Goal: Task Accomplishment & Management: Manage account settings

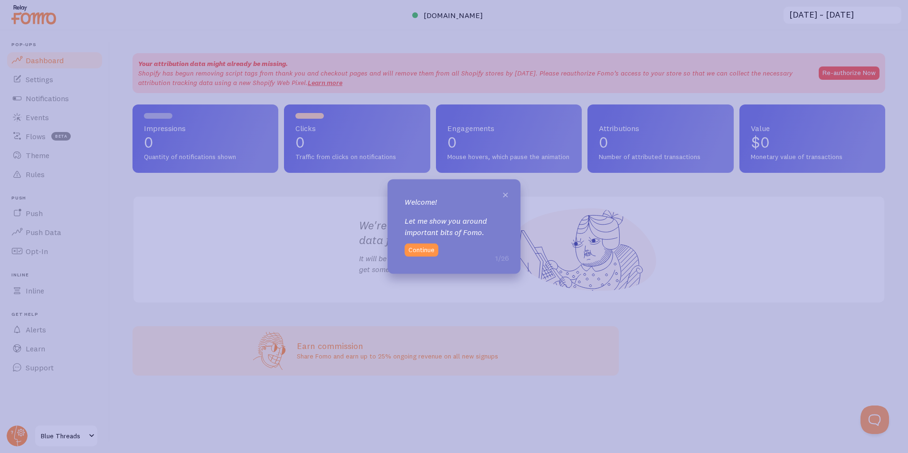
click at [506, 197] on span "×" at bounding box center [505, 194] width 7 height 14
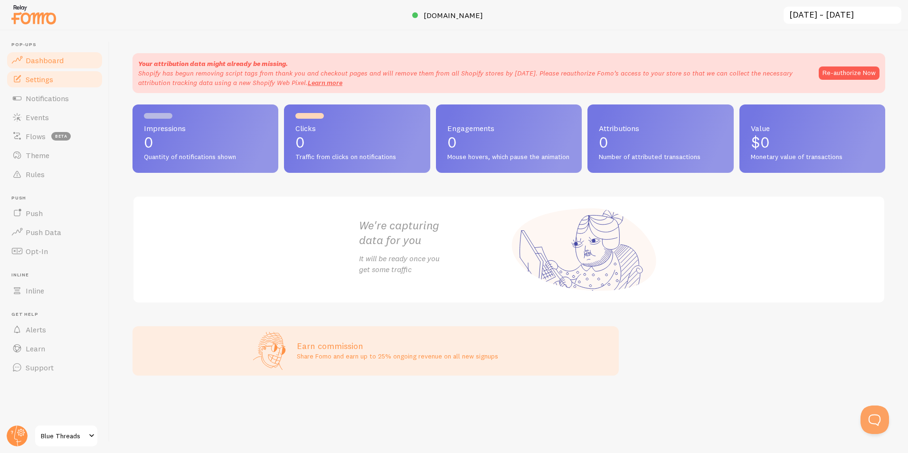
click at [31, 84] on link "Settings" at bounding box center [55, 79] width 98 height 19
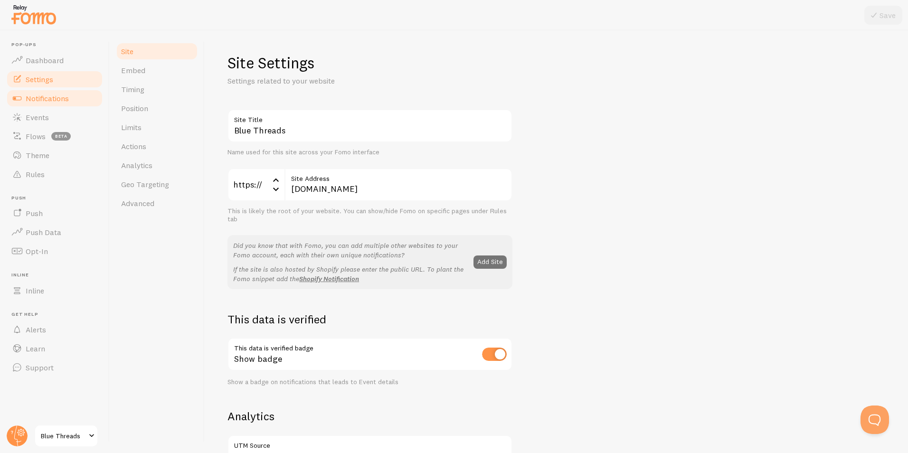
click at [40, 101] on span "Notifications" at bounding box center [47, 98] width 43 height 9
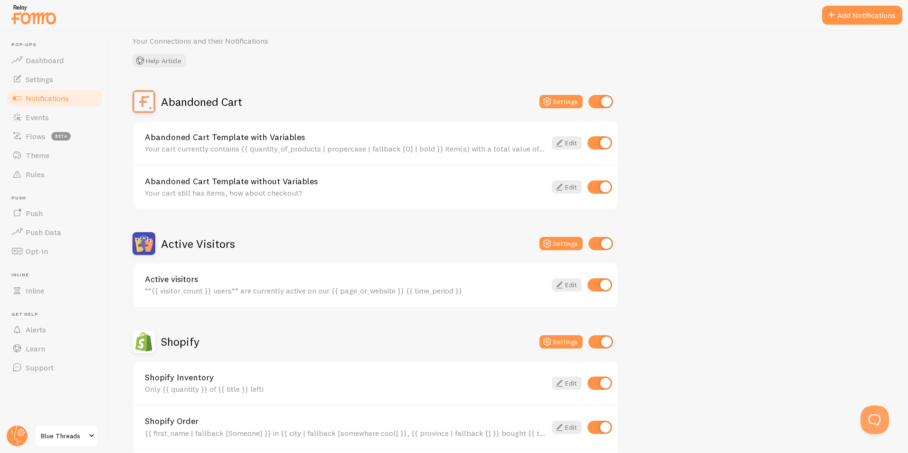
scroll to position [95, 0]
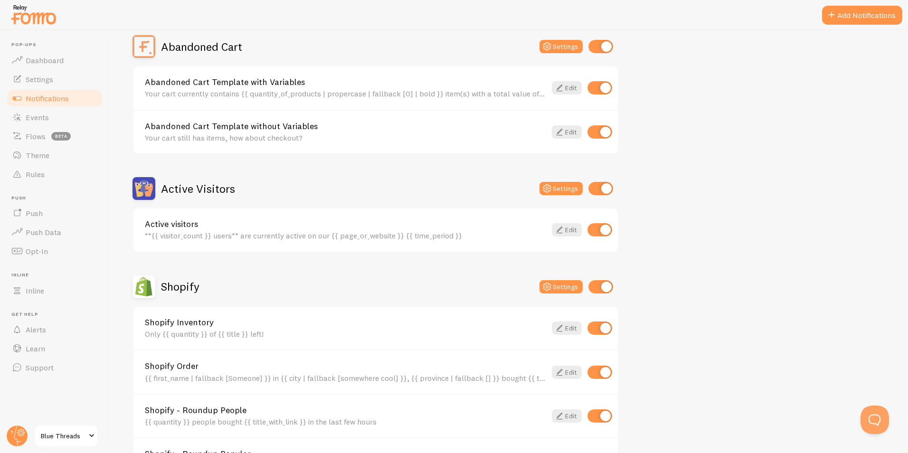
click at [596, 85] on input "checkbox" at bounding box center [600, 87] width 25 height 13
click at [598, 85] on input "checkbox" at bounding box center [600, 87] width 25 height 13
checkbox input "true"
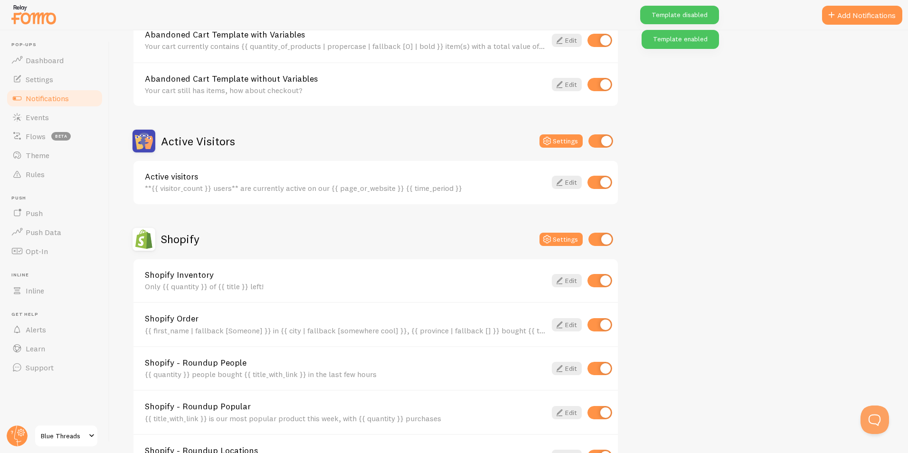
click at [607, 184] on input "checkbox" at bounding box center [600, 182] width 25 height 13
checkbox input "false"
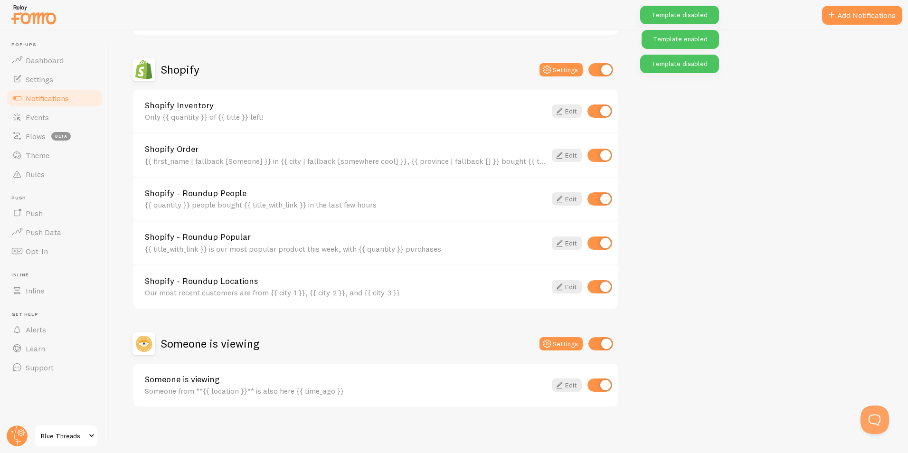
click at [605, 389] on input "checkbox" at bounding box center [600, 385] width 25 height 13
checkbox input "false"
click at [602, 288] on input "checkbox" at bounding box center [600, 286] width 25 height 13
checkbox input "false"
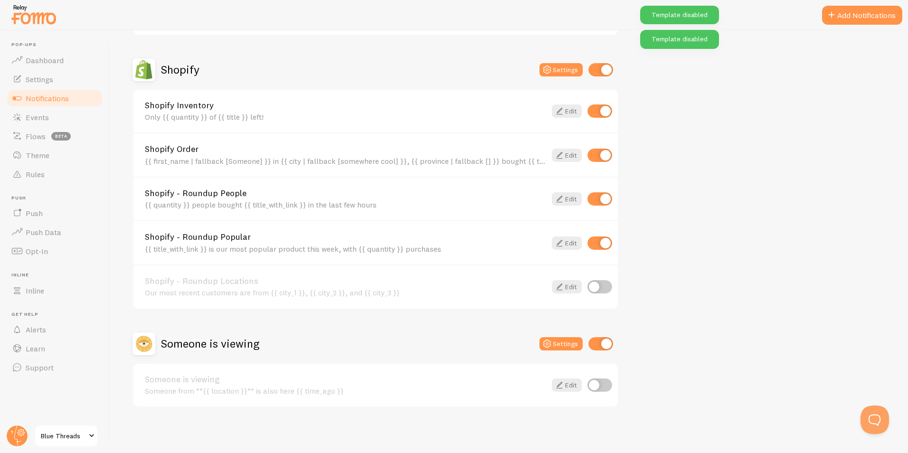
click at [605, 241] on input "checkbox" at bounding box center [600, 243] width 25 height 13
checkbox input "false"
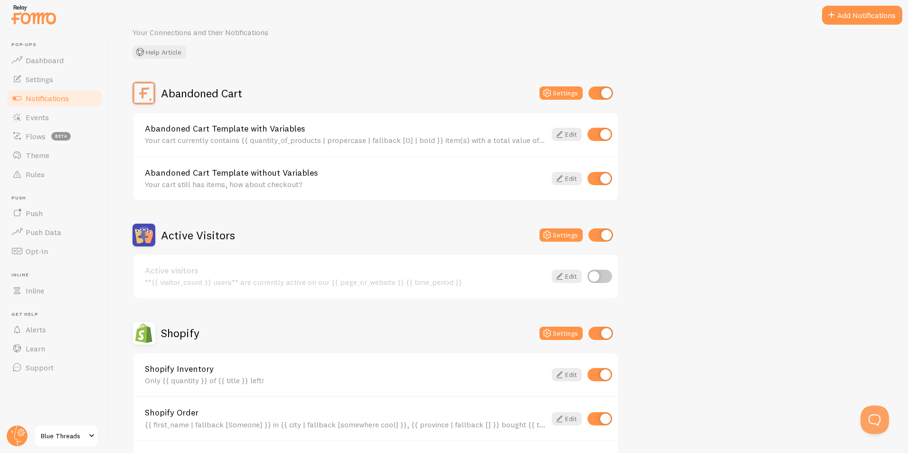
scroll to position [27, 0]
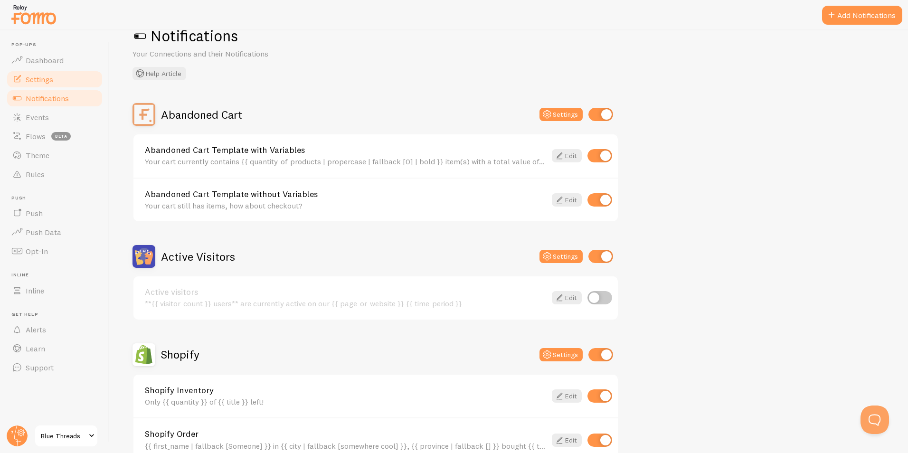
click at [38, 75] on span "Settings" at bounding box center [40, 79] width 28 height 9
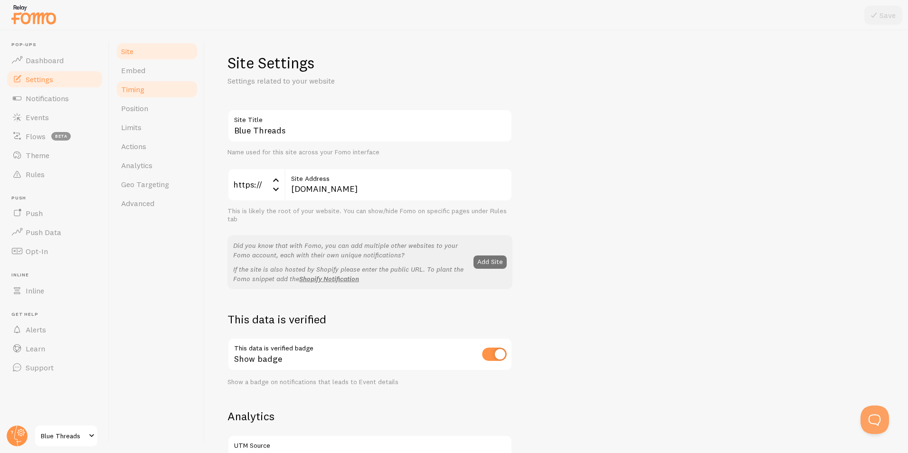
click at [139, 92] on span "Timing" at bounding box center [132, 89] width 23 height 9
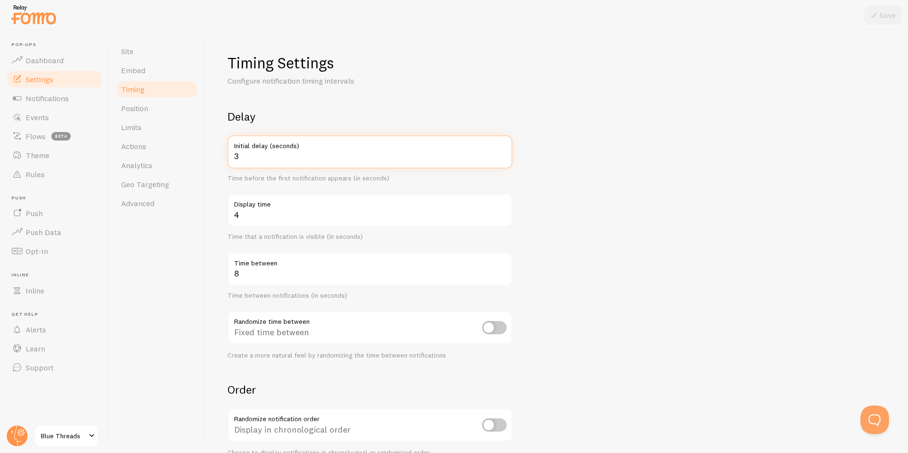
drag, startPoint x: 234, startPoint y: 154, endPoint x: 199, endPoint y: 156, distance: 34.7
click at [205, 158] on div "Timing Settings Configure notification timing intervals Delay 3 Initial delay (…" at bounding box center [556, 241] width 703 height 423
type input "8"
click at [342, 98] on div "Timing Settings Configure notification timing intervals Delay 8 Initial delay (…" at bounding box center [556, 285] width 658 height 464
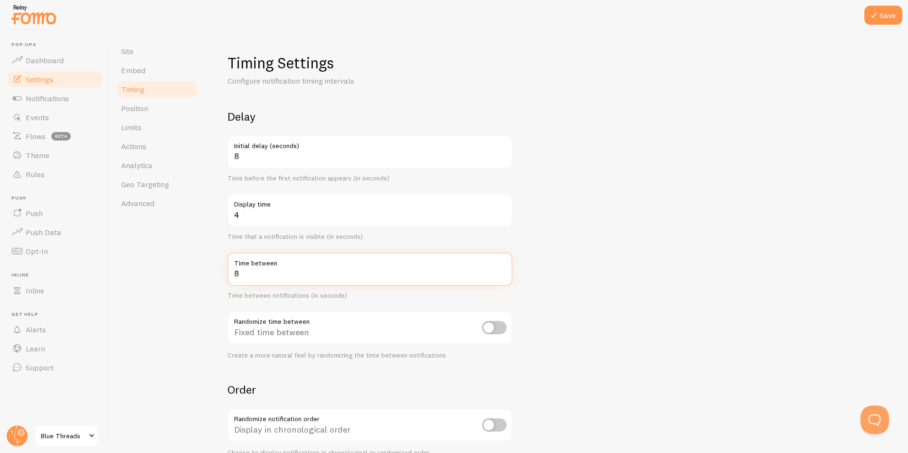
drag, startPoint x: 265, startPoint y: 270, endPoint x: 208, endPoint y: 262, distance: 58.0
click at [243, 270] on input "8" at bounding box center [369, 269] width 285 height 33
type input "8"
type input "20"
click at [187, 287] on div "Site Embed Timing Position Limits Actions Analytics Geo Targeting Advanced" at bounding box center [157, 241] width 95 height 423
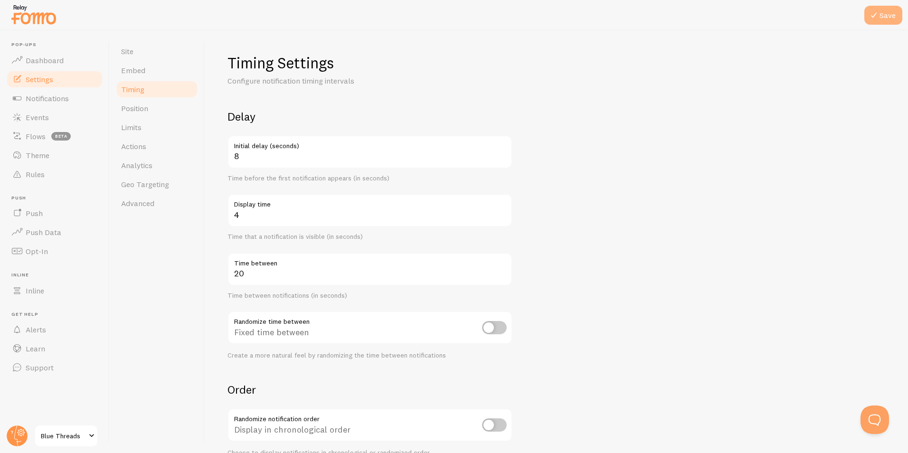
click at [895, 13] on button "Save" at bounding box center [883, 15] width 38 height 19
click at [134, 112] on span "Position" at bounding box center [134, 108] width 27 height 9
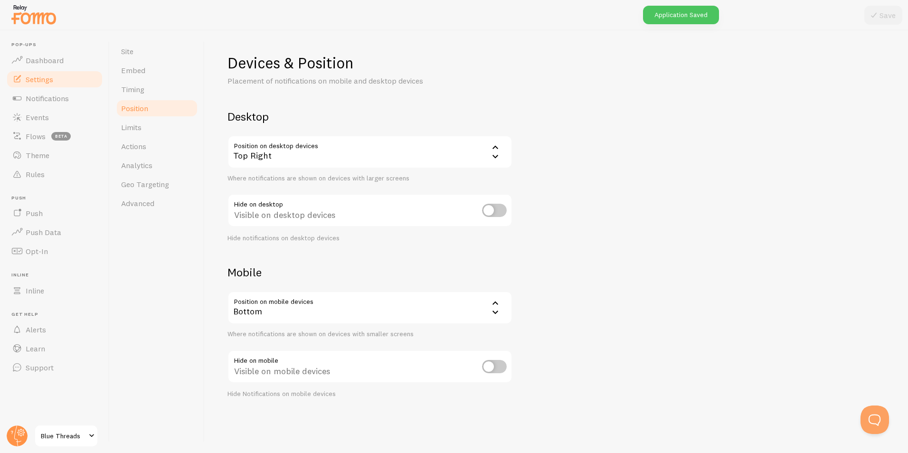
click at [457, 305] on div "Bottom" at bounding box center [369, 307] width 285 height 33
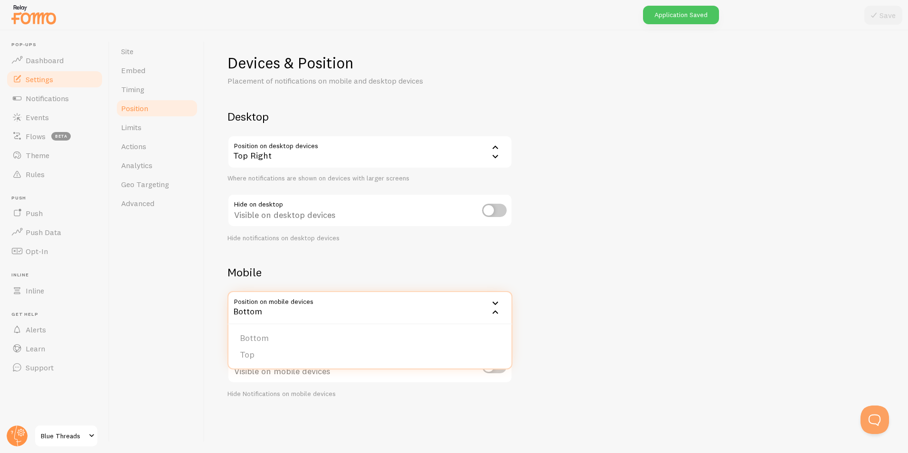
click at [247, 353] on li "Top" at bounding box center [369, 355] width 283 height 17
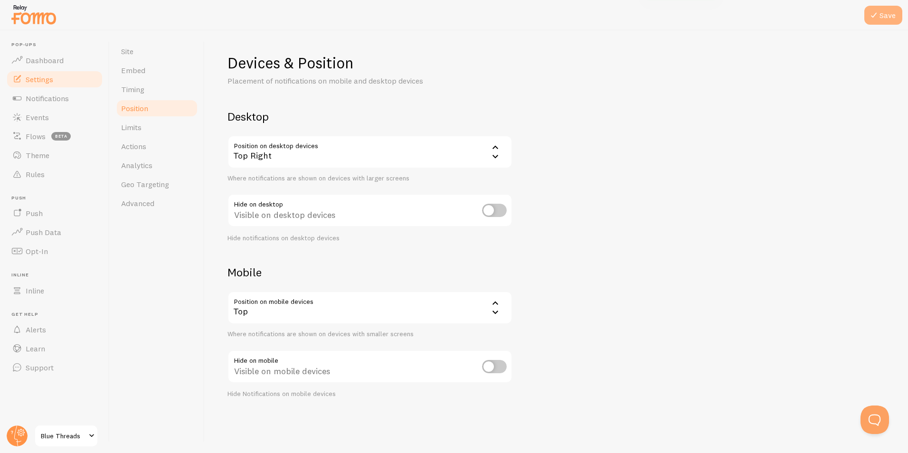
click at [883, 15] on button "Save" at bounding box center [883, 15] width 38 height 19
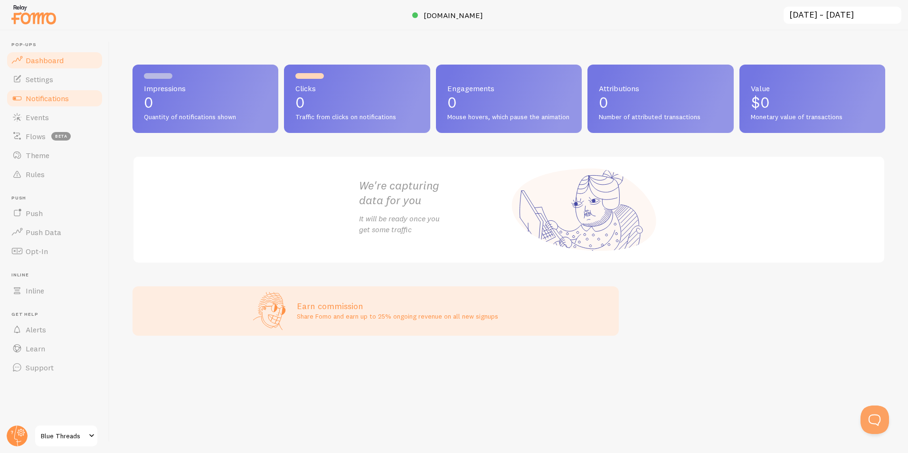
click at [49, 91] on link "Notifications" at bounding box center [55, 98] width 98 height 19
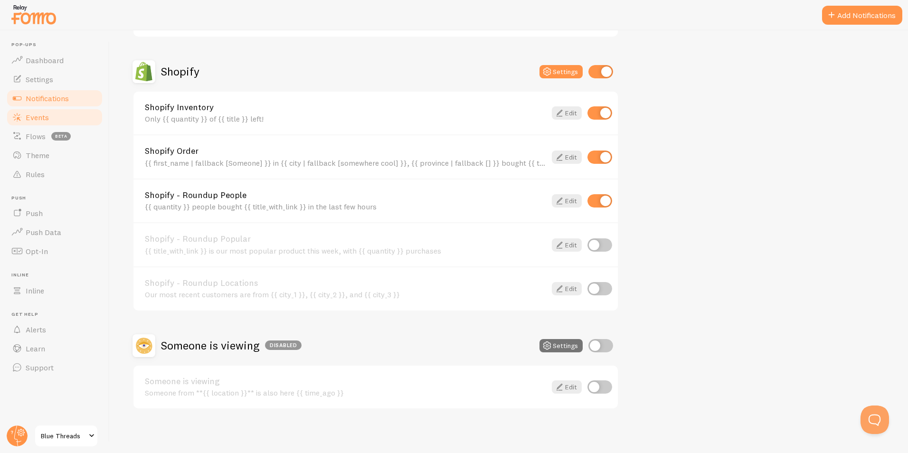
scroll to position [312, 0]
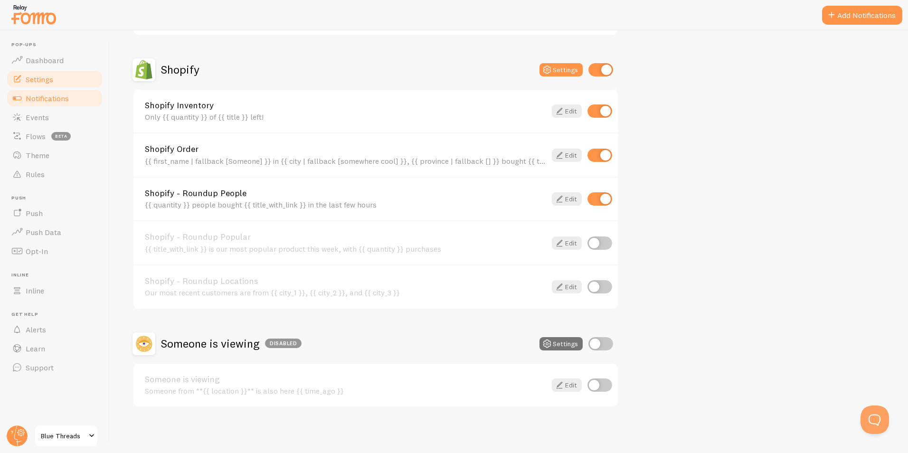
click at [49, 85] on link "Settings" at bounding box center [55, 79] width 98 height 19
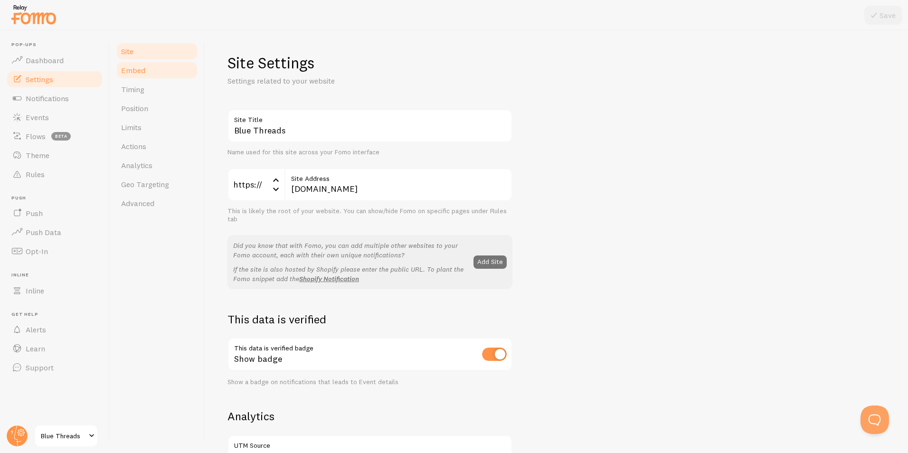
click at [133, 76] on link "Embed" at bounding box center [156, 70] width 83 height 19
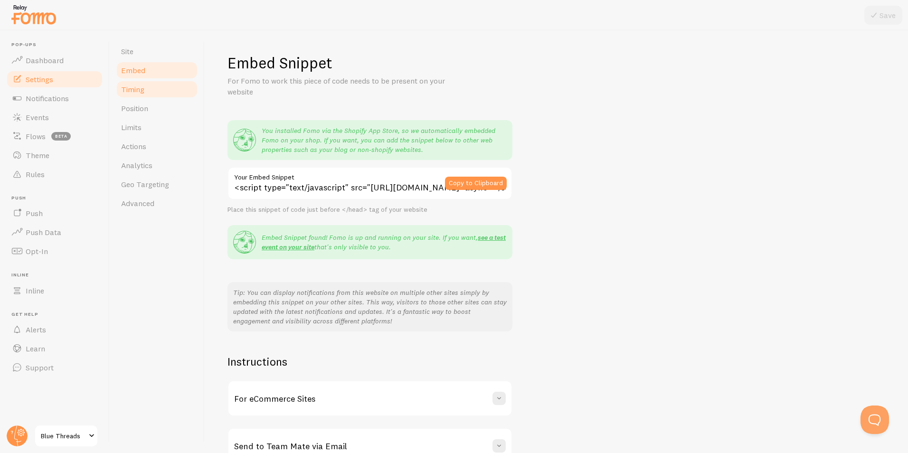
click at [140, 92] on span "Timing" at bounding box center [132, 89] width 23 height 9
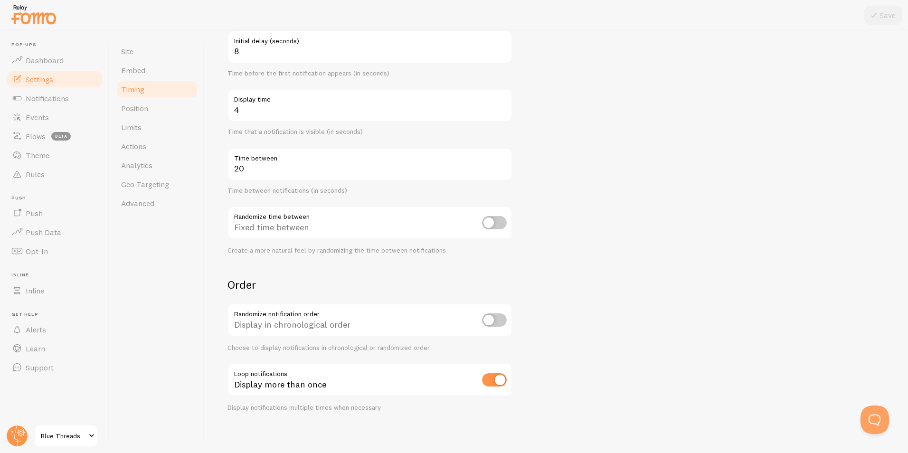
scroll to position [109, 0]
